Goal: Task Accomplishment & Management: Use online tool/utility

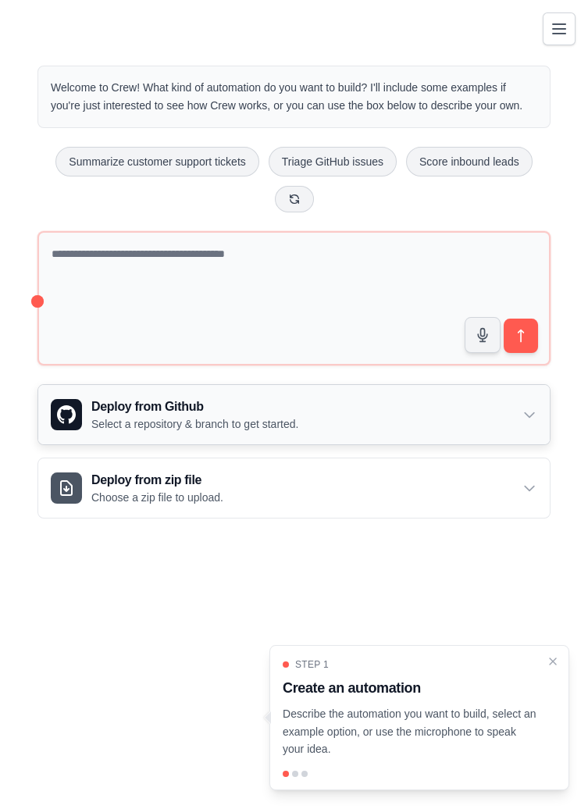
click at [233, 423] on p "Select a repository & branch to get started." at bounding box center [194, 424] width 207 height 16
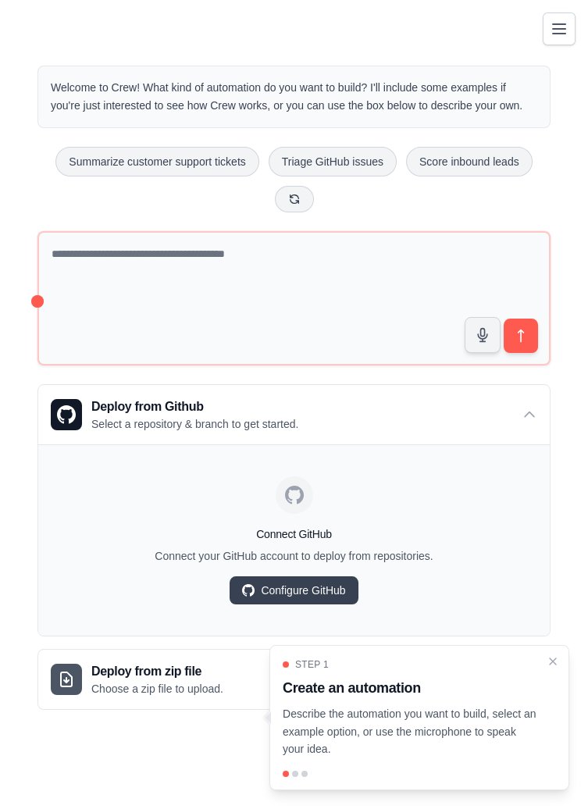
click at [385, 758] on div "Step 1 Create an automation Describe the automation you want to build, select a…" at bounding box center [419, 708] width 273 height 100
click at [562, 43] on button "Toggle navigation" at bounding box center [558, 28] width 33 height 33
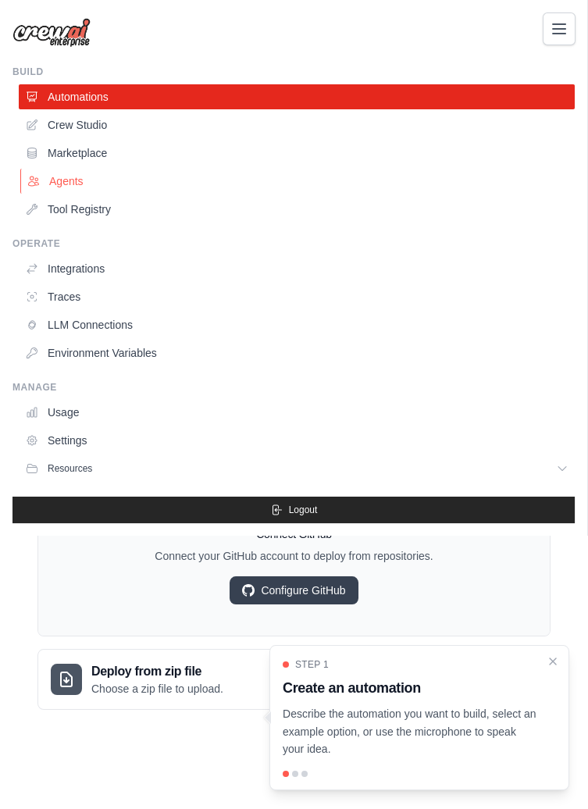
click at [98, 183] on link "Agents" at bounding box center [298, 181] width 556 height 25
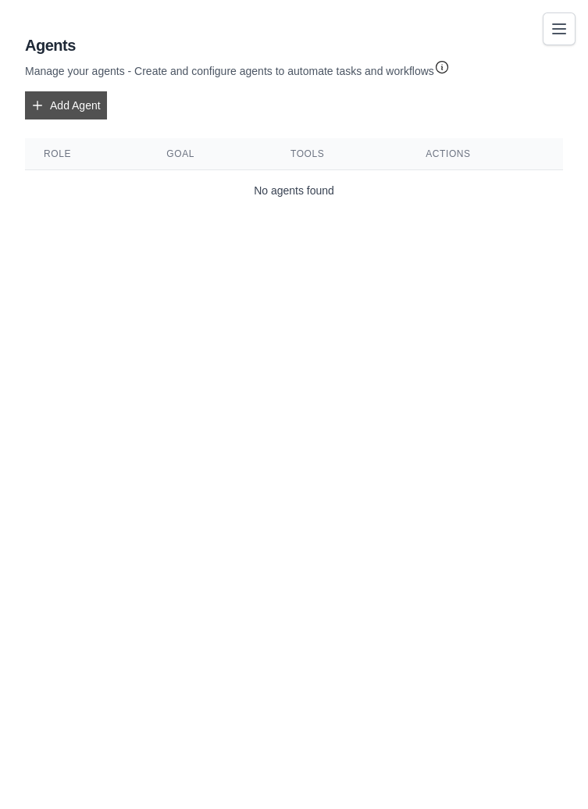
click at [73, 108] on link "Add Agent" at bounding box center [66, 105] width 82 height 28
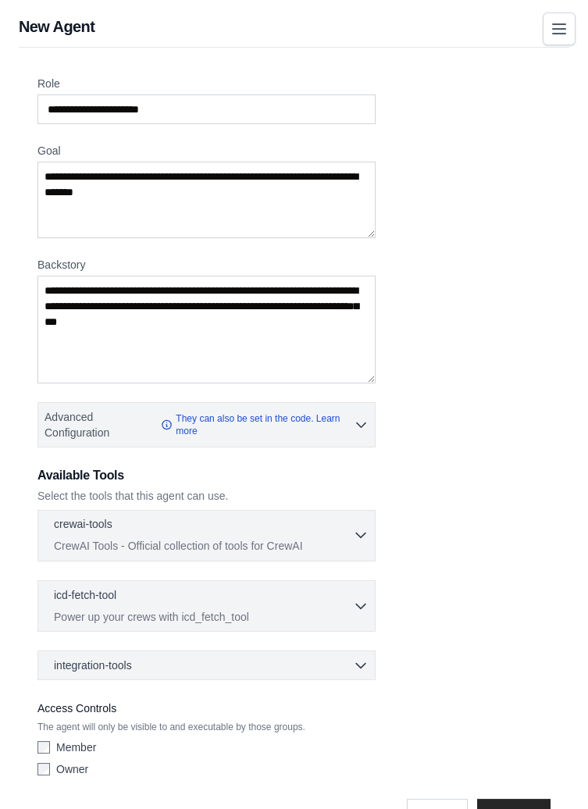
click at [244, 545] on p "CrewAI Tools - Official collection of tools for CrewAI" at bounding box center [203, 546] width 299 height 16
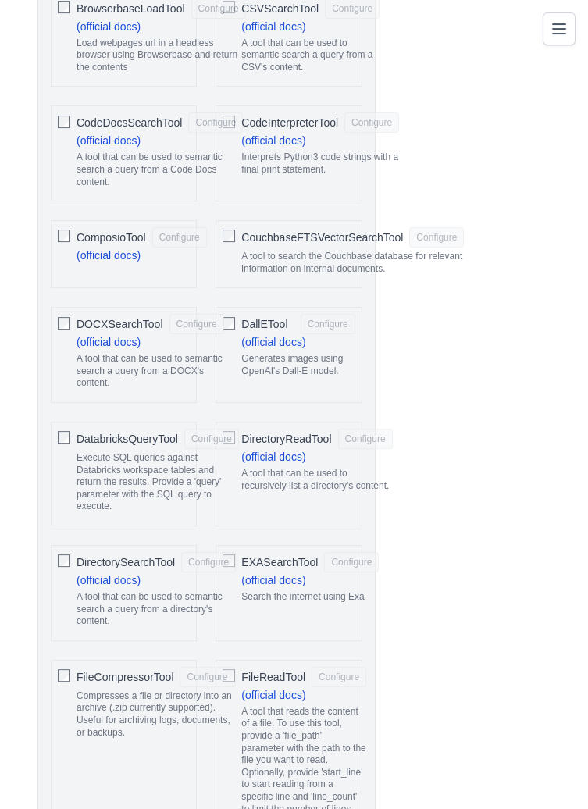
scroll to position [837, 0]
click at [287, 338] on link "(official docs)" at bounding box center [273, 341] width 64 height 12
